Goal: Task Accomplishment & Management: Use online tool/utility

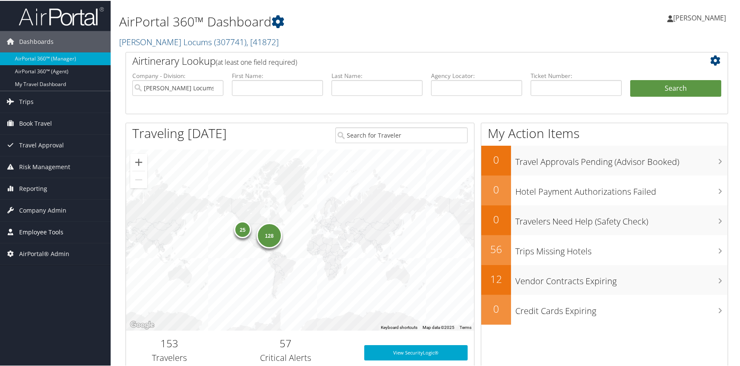
click at [46, 229] on span "Employee Tools" at bounding box center [41, 230] width 44 height 21
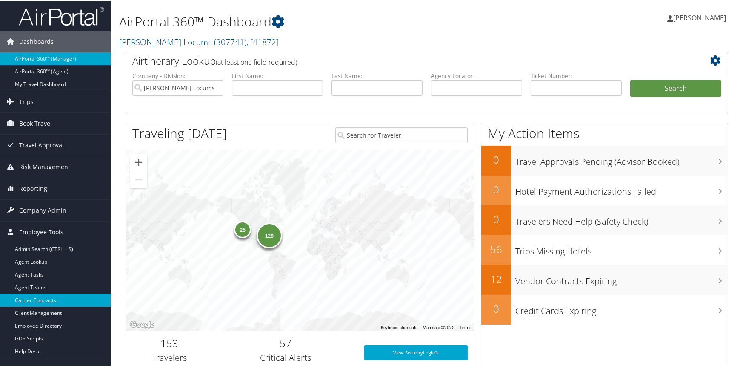
click at [40, 298] on link "Carrier Contracts" at bounding box center [55, 299] width 111 height 13
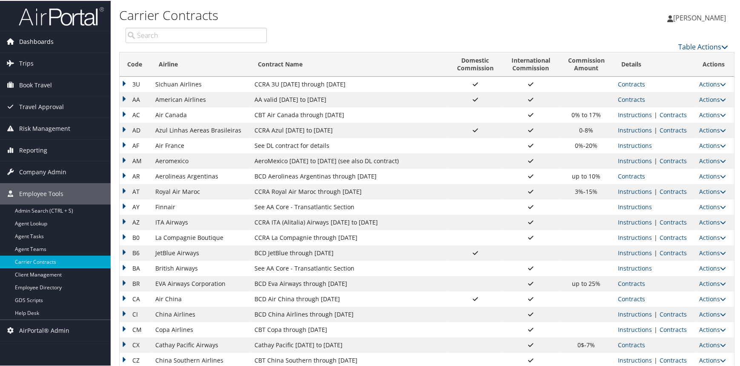
click at [43, 40] on span "Dashboards" at bounding box center [36, 40] width 34 height 21
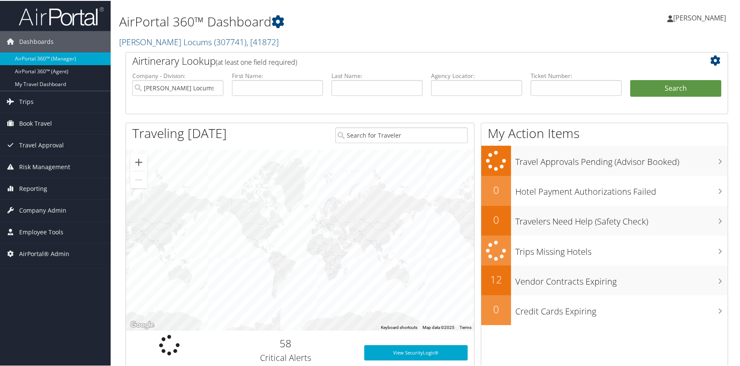
click at [447, 78] on label "Agency Locator:" at bounding box center [476, 75] width 91 height 9
click at [451, 83] on input "text" at bounding box center [476, 87] width 91 height 16
paste input "UNSQBI"
type input "UNSQBI"
click at [57, 256] on span "AirPortal® Admin" at bounding box center [44, 252] width 50 height 21
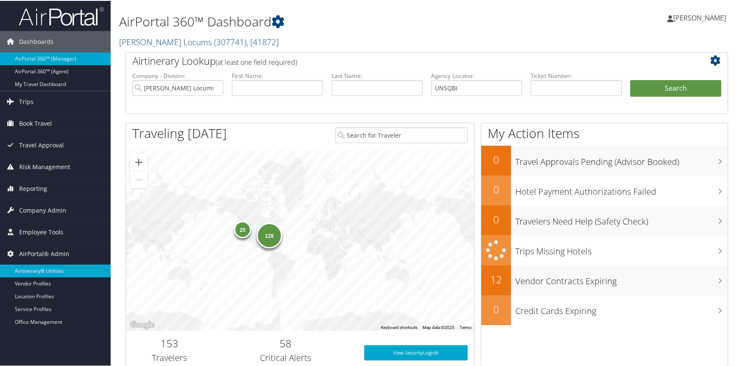
click at [55, 269] on link "Airtinerary® Utilities" at bounding box center [55, 269] width 111 height 13
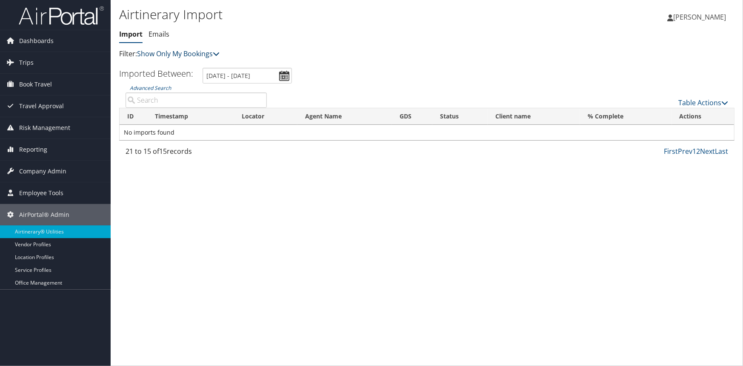
click at [198, 57] on link "Show Only My Bookings" at bounding box center [178, 53] width 83 height 9
click at [193, 66] on link "Show My TMC Bookings" at bounding box center [195, 67] width 112 height 14
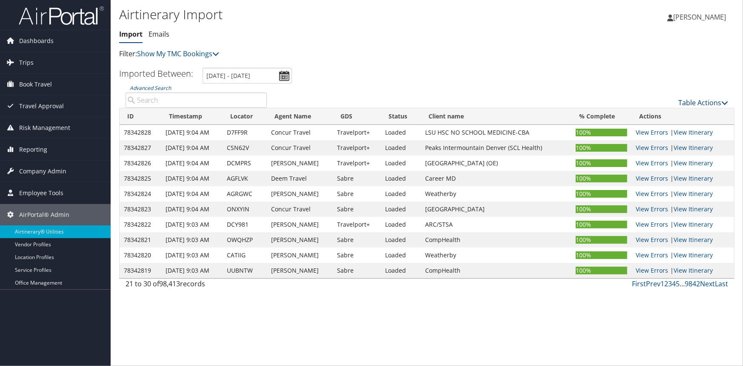
click at [692, 103] on link "Table Actions" at bounding box center [703, 102] width 50 height 9
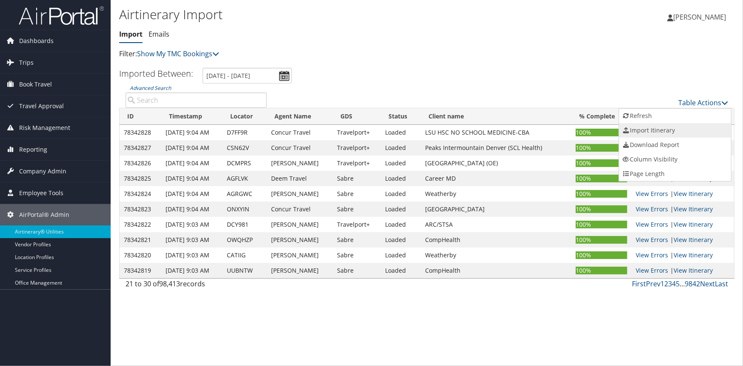
click at [664, 127] on link "Import Itinerary" at bounding box center [675, 130] width 112 height 14
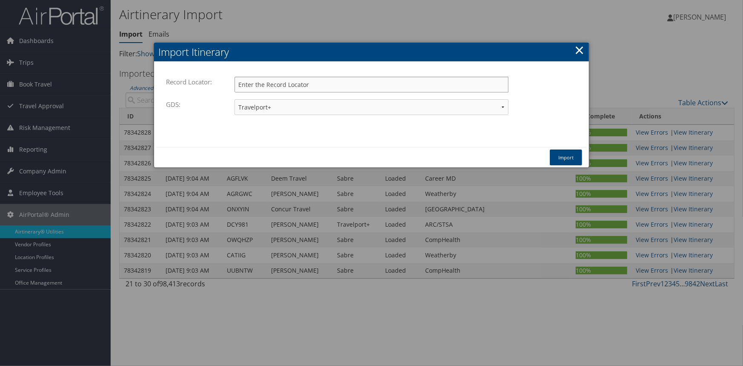
click at [322, 83] on input "Record Locator:" at bounding box center [372, 85] width 274 height 16
paste input "UNSQBI"
type input "UNSQBI"
click at [288, 109] on select "Travelport+ Worldspan Apollo Sabre Amadeus" at bounding box center [372, 107] width 274 height 16
select select "1W"
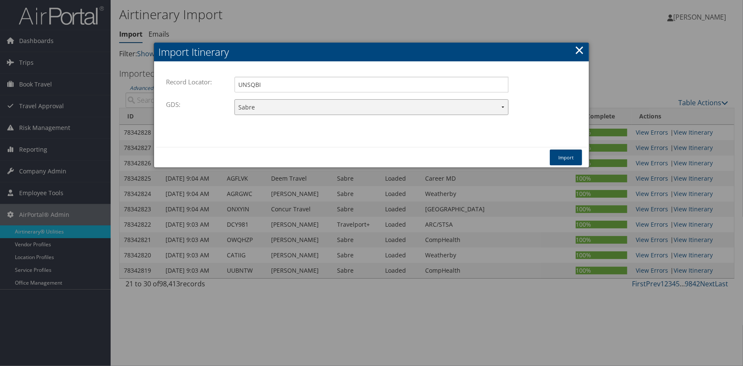
click at [235, 99] on select "Travelport+ Worldspan Apollo Sabre Amadeus" at bounding box center [372, 107] width 274 height 16
click at [568, 158] on button "Import" at bounding box center [566, 157] width 32 height 16
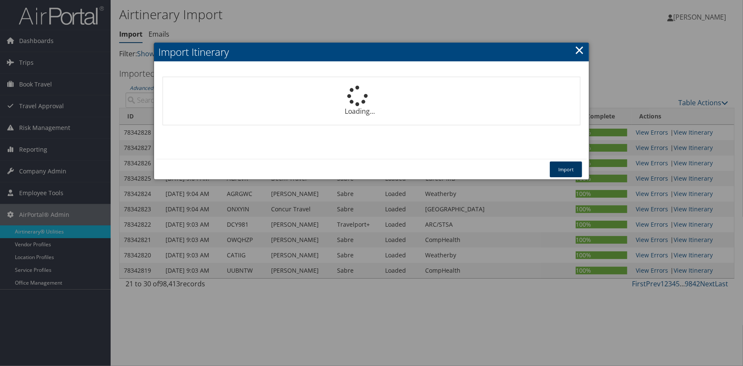
select select "1P"
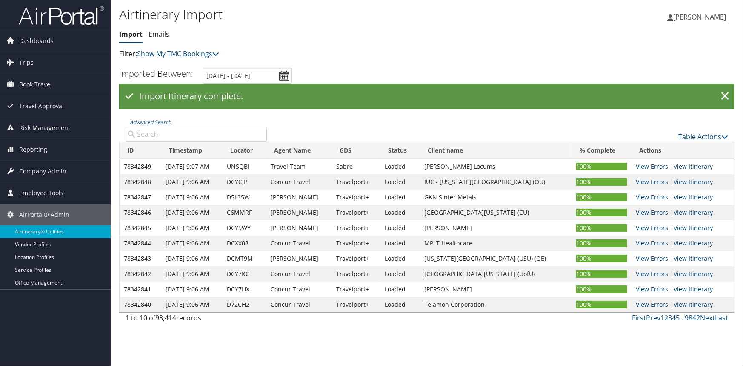
click at [690, 166] on link "View Itinerary" at bounding box center [693, 166] width 39 height 8
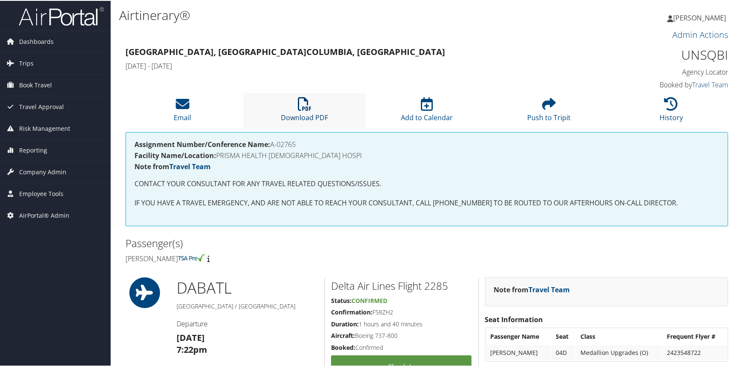
click at [307, 106] on icon at bounding box center [305, 103] width 14 height 14
click at [667, 103] on icon at bounding box center [671, 103] width 14 height 14
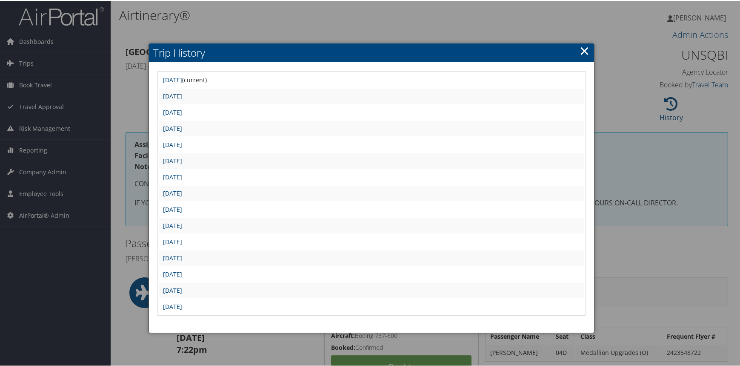
click at [182, 95] on link "Thu Aug 28 16:46:23 MDT 2025" at bounding box center [172, 95] width 19 height 8
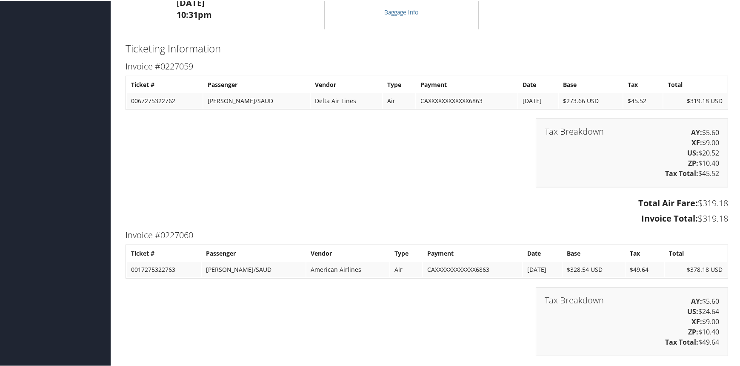
scroll to position [1871, 0]
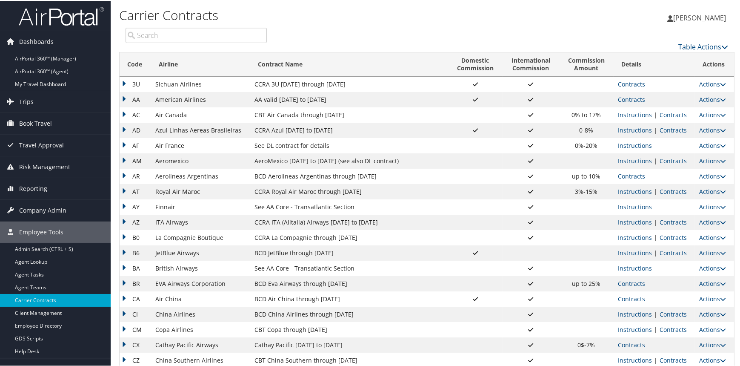
scroll to position [85, 0]
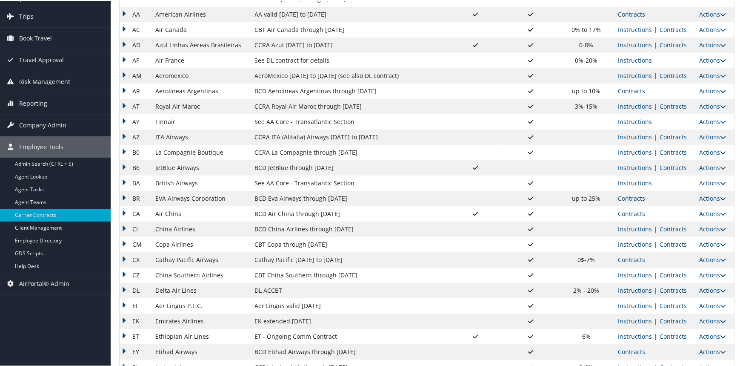
click at [661, 272] on link "Contracts" at bounding box center [673, 274] width 27 height 8
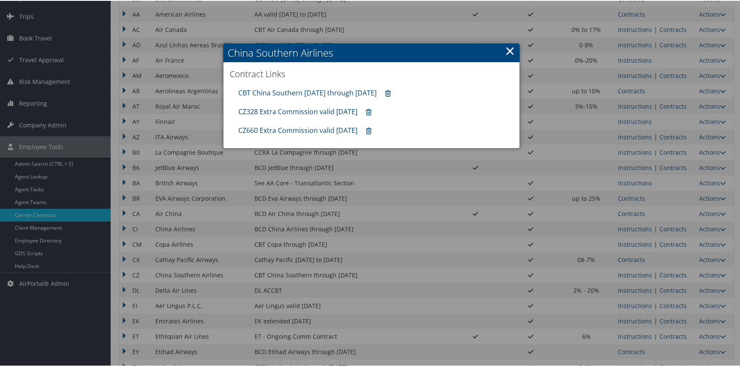
click at [505, 48] on link "×" at bounding box center [510, 49] width 10 height 17
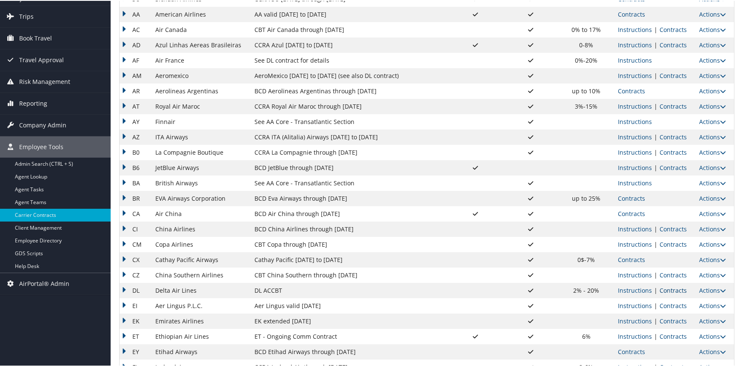
click at [671, 287] on link "Contracts" at bounding box center [673, 289] width 27 height 8
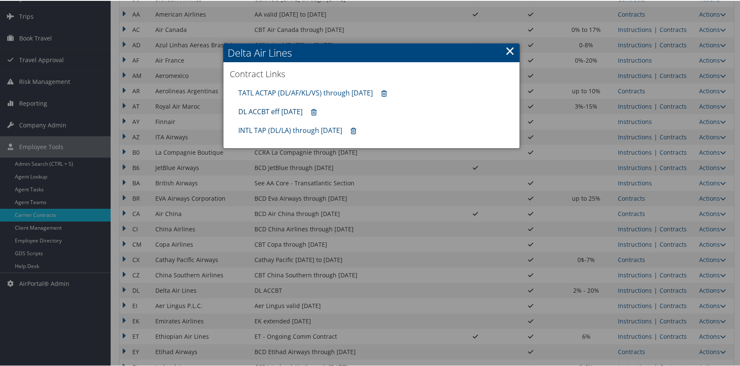
click at [288, 112] on link "DL ACCBT eff [DATE]" at bounding box center [270, 110] width 64 height 9
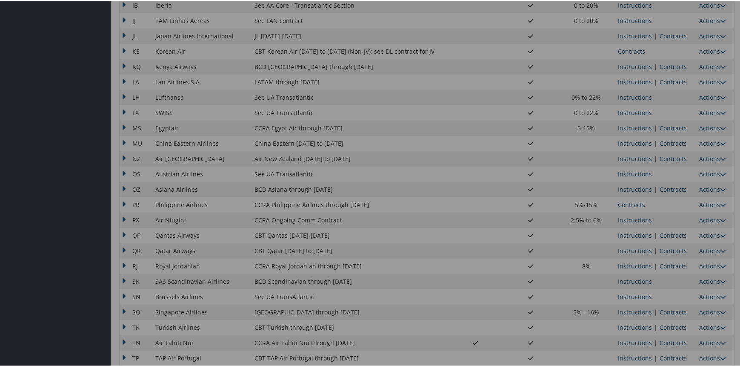
scroll to position [613, 0]
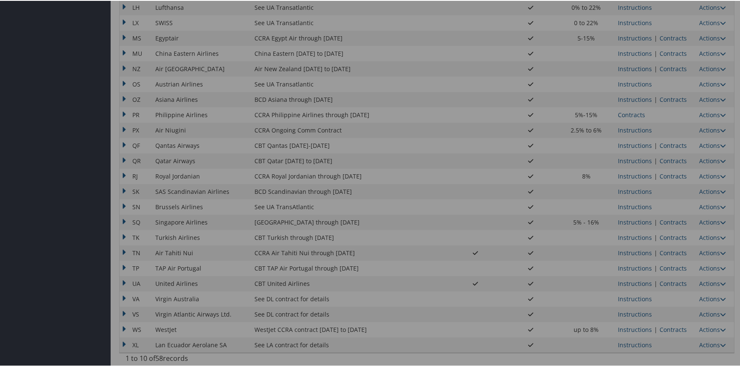
click at [670, 278] on div at bounding box center [371, 183] width 743 height 366
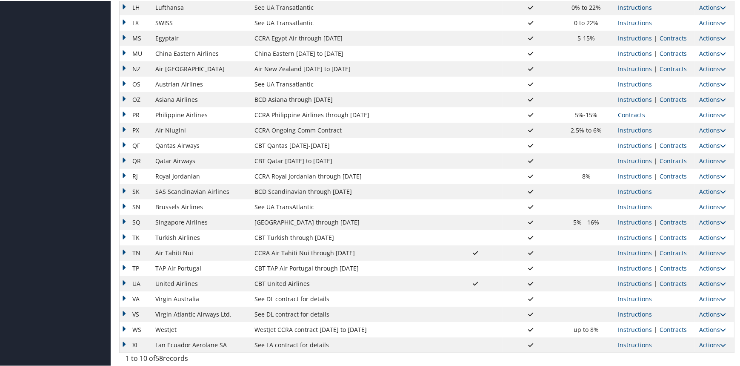
click at [670, 279] on link "Contracts" at bounding box center [673, 282] width 27 height 8
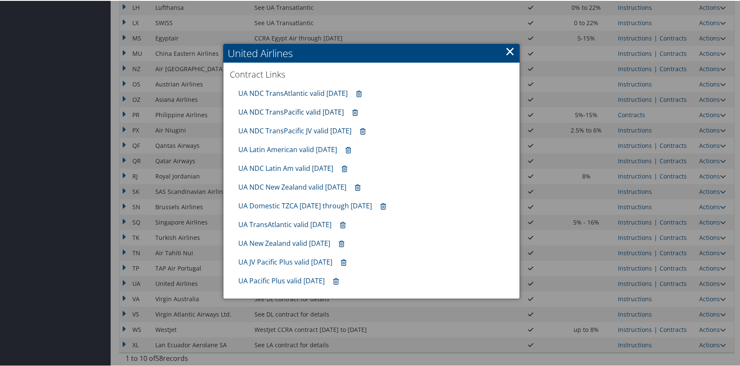
click at [308, 112] on link "UA NDC TransPacific valid [DATE]" at bounding box center [291, 110] width 106 height 9
click at [665, 156] on div at bounding box center [371, 183] width 743 height 366
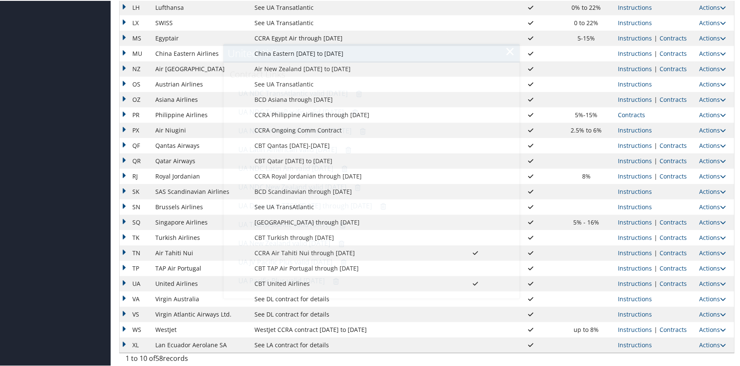
click at [677, 161] on link "Contracts" at bounding box center [673, 160] width 27 height 8
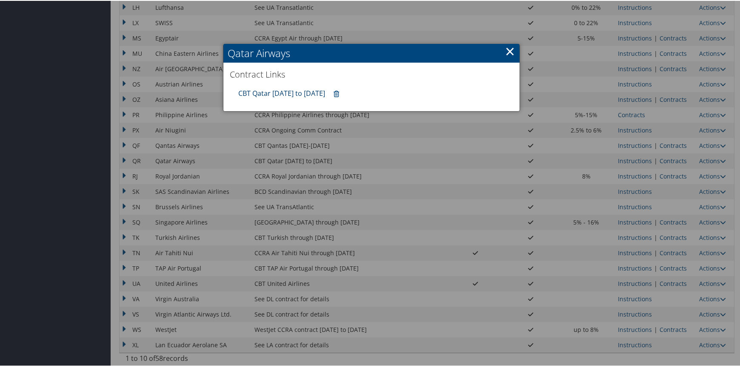
click at [272, 91] on link "CBT Qatar [DATE] to [DATE]" at bounding box center [281, 92] width 87 height 9
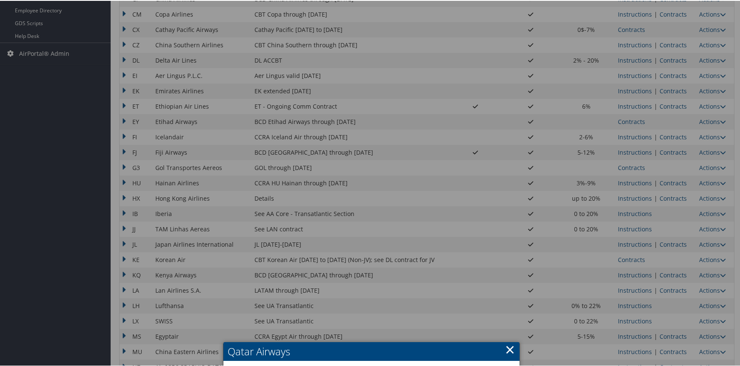
scroll to position [60, 0]
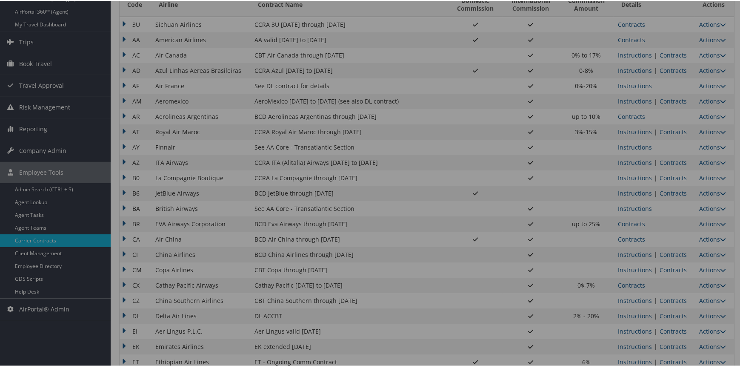
click at [25, 292] on div at bounding box center [371, 183] width 743 height 366
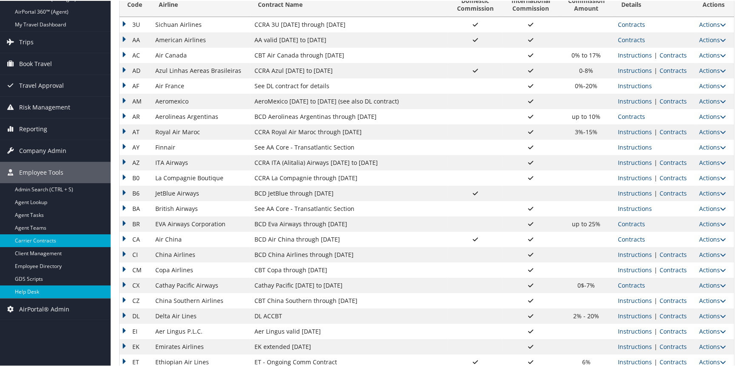
click at [30, 289] on link "Help Desk" at bounding box center [55, 290] width 111 height 13
